Goal: Task Accomplishment & Management: Use online tool/utility

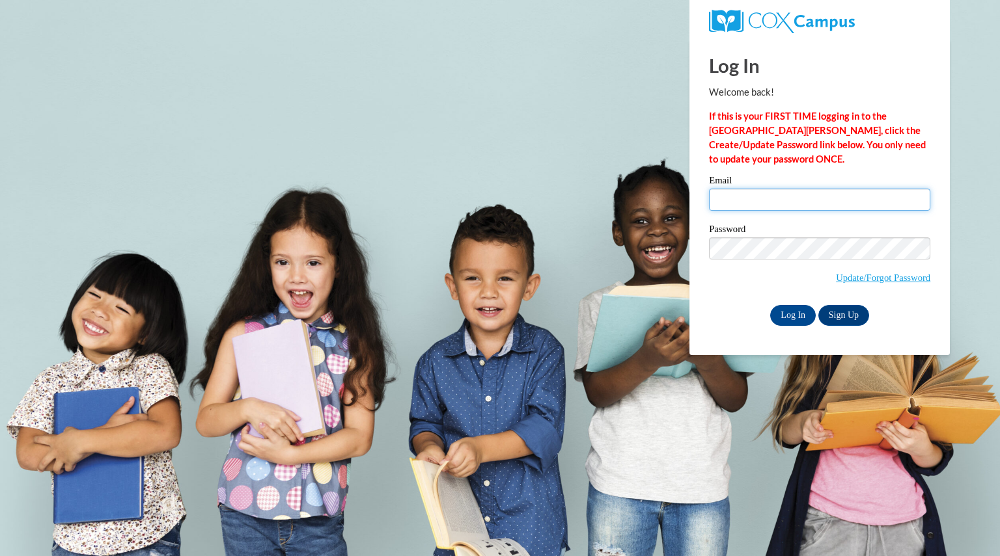
click at [797, 196] on input "Email" at bounding box center [819, 200] width 221 height 22
type input "eagansusan@aasd.k12.wi.us"
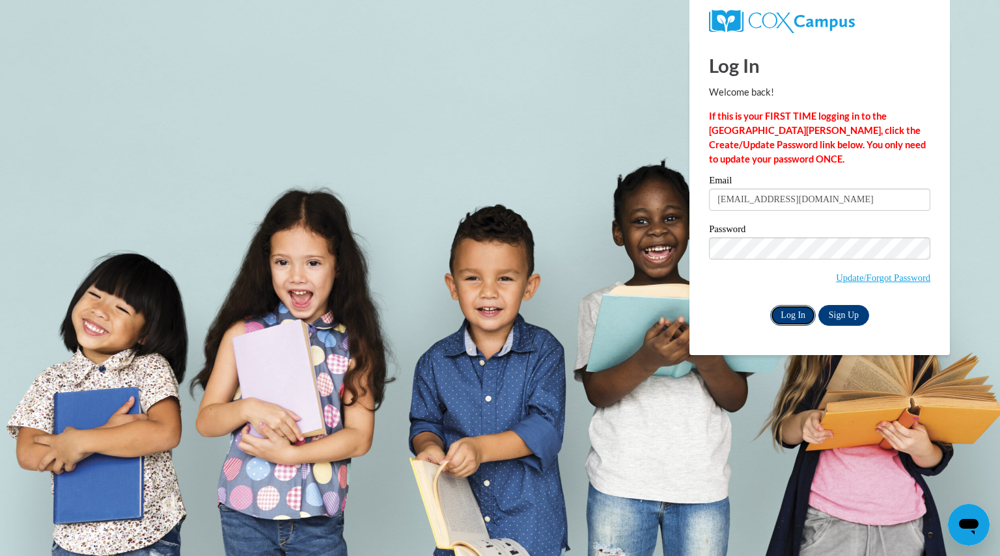
click at [789, 312] on input "Log In" at bounding box center [793, 315] width 46 height 21
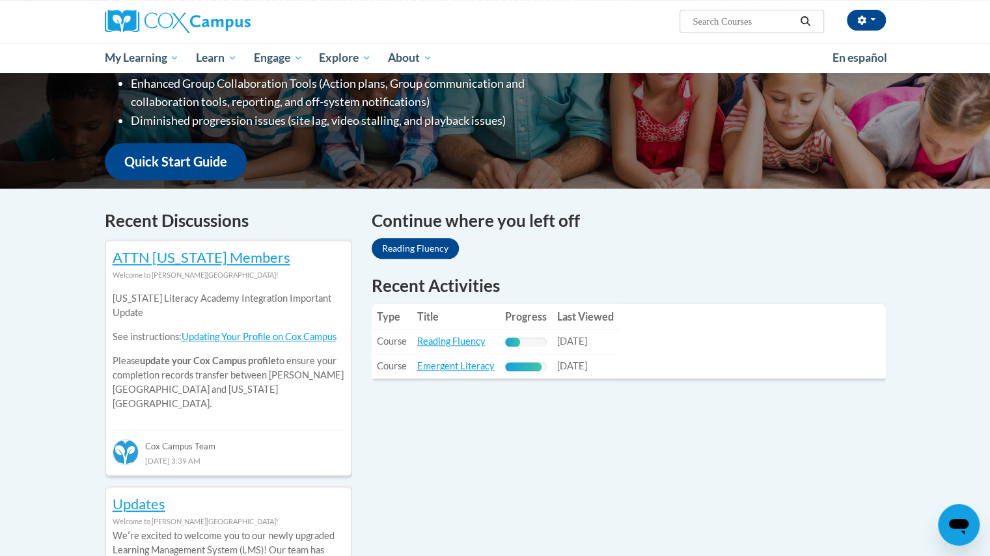
scroll to position [271, 0]
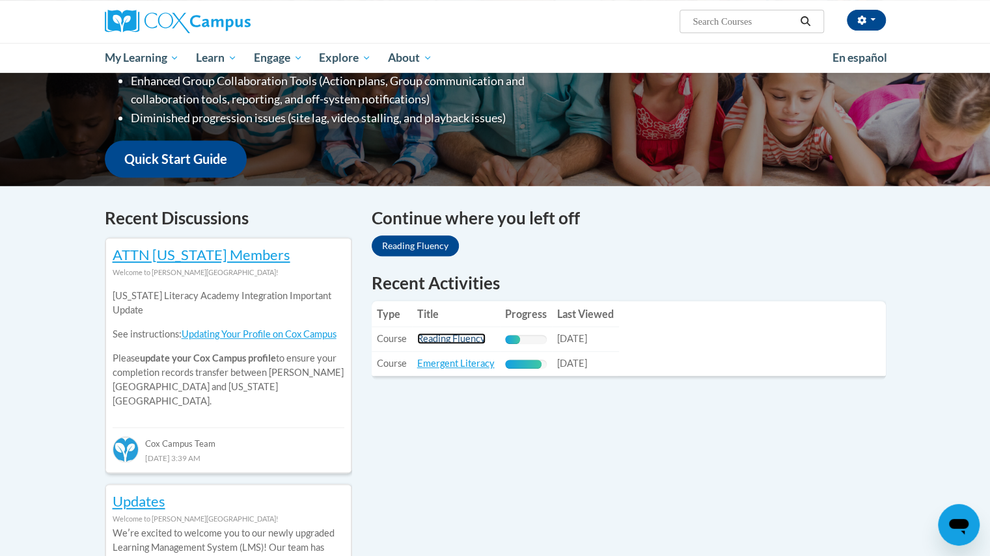
click at [458, 335] on link "Reading Fluency" at bounding box center [451, 338] width 68 height 11
